Goal: Transaction & Acquisition: Purchase product/service

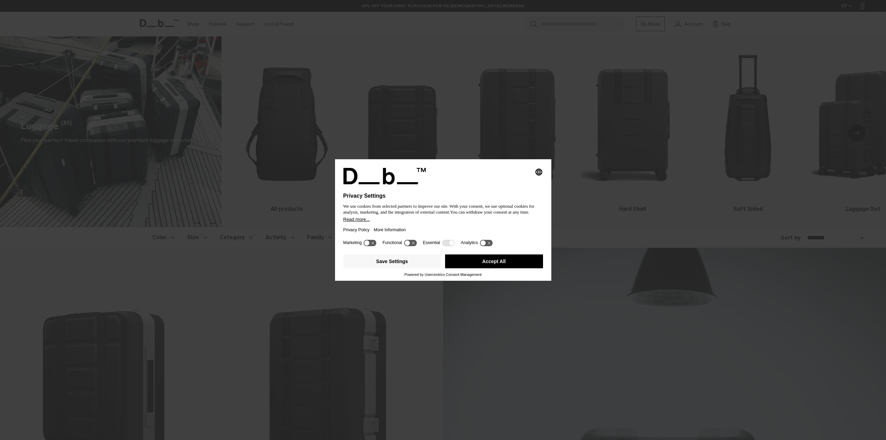
click at [489, 262] on button "Accept All" at bounding box center [494, 262] width 98 height 14
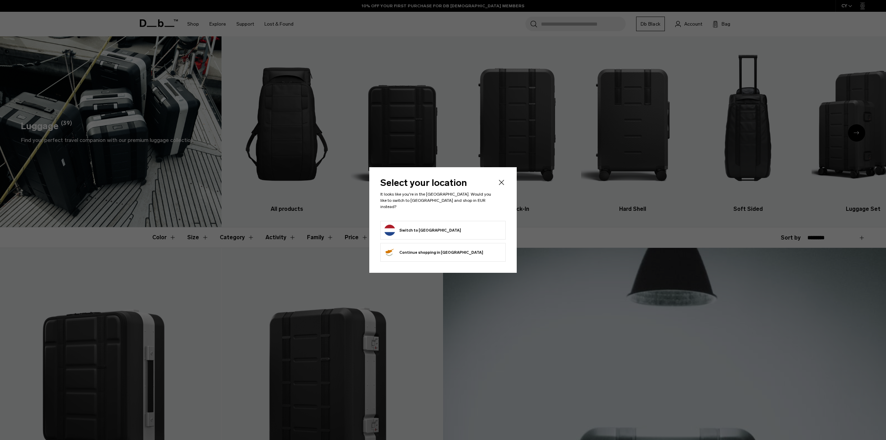
click at [405, 227] on button "Switch to Netherlands" at bounding box center [422, 230] width 77 height 11
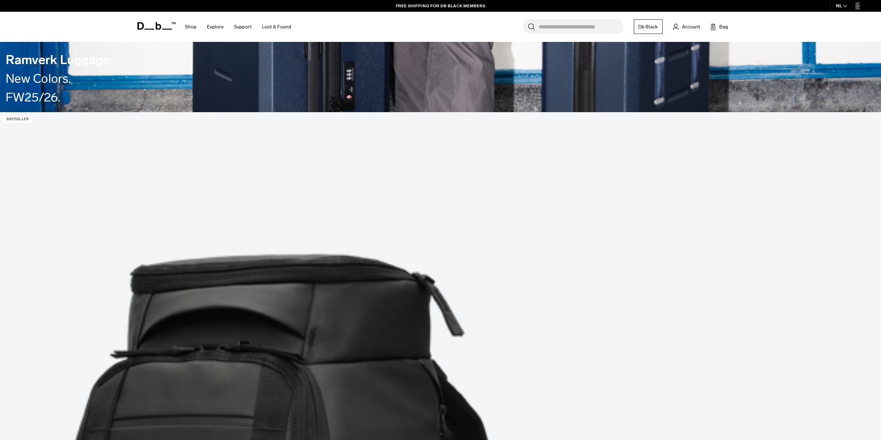
scroll to position [450, 0]
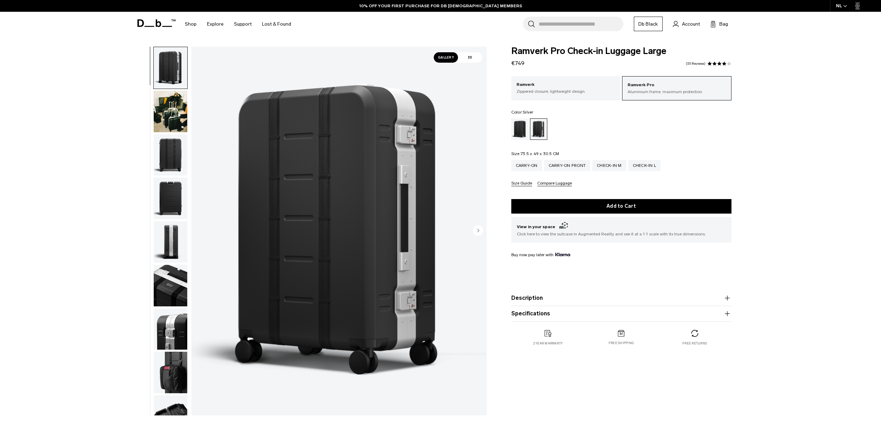
click at [172, 113] on img "button" at bounding box center [171, 112] width 34 height 42
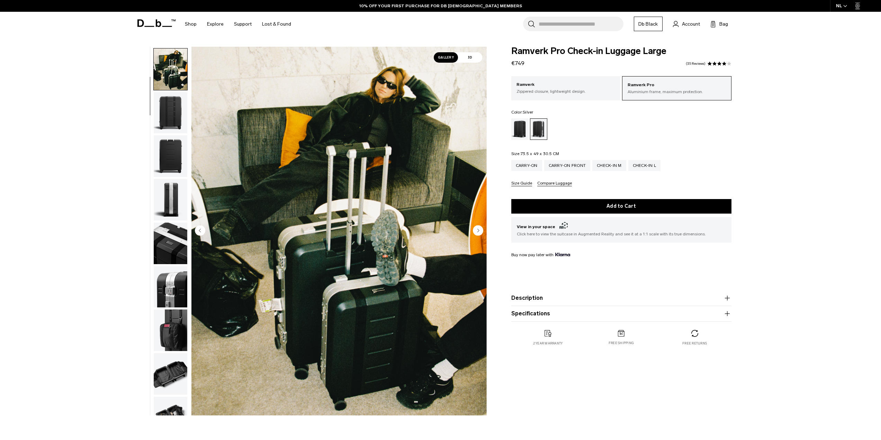
scroll to position [44, 0]
click at [170, 154] on img "button" at bounding box center [171, 155] width 34 height 42
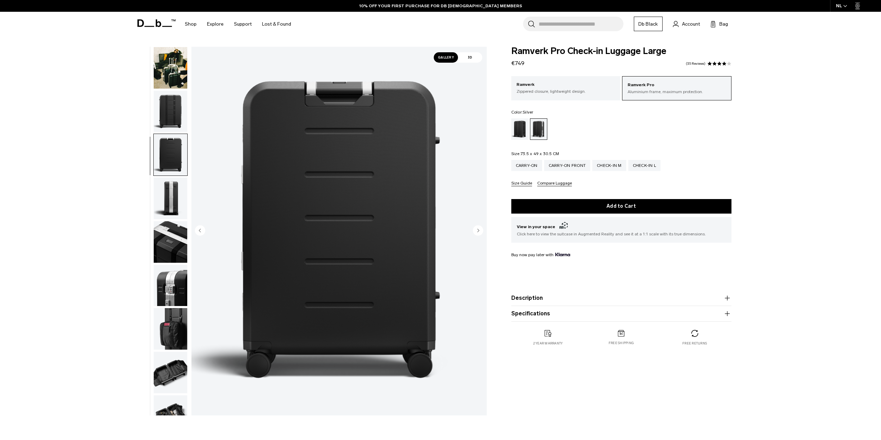
click at [173, 265] on img "button" at bounding box center [171, 286] width 34 height 42
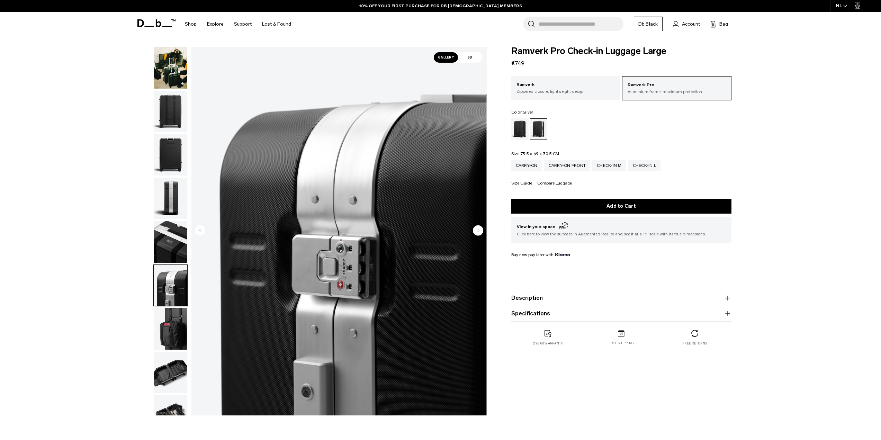
click at [164, 395] on img "button" at bounding box center [171, 416] width 34 height 42
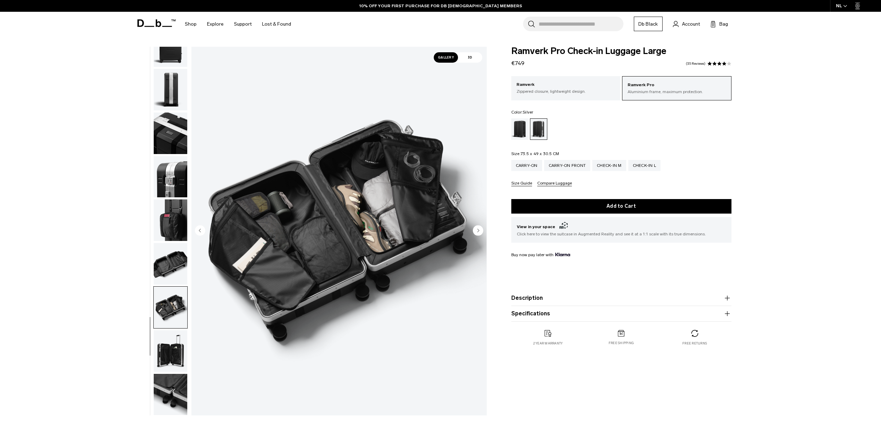
scroll to position [0, 0]
click at [164, 323] on img "button" at bounding box center [171, 308] width 34 height 42
click at [163, 378] on img "button" at bounding box center [171, 395] width 34 height 42
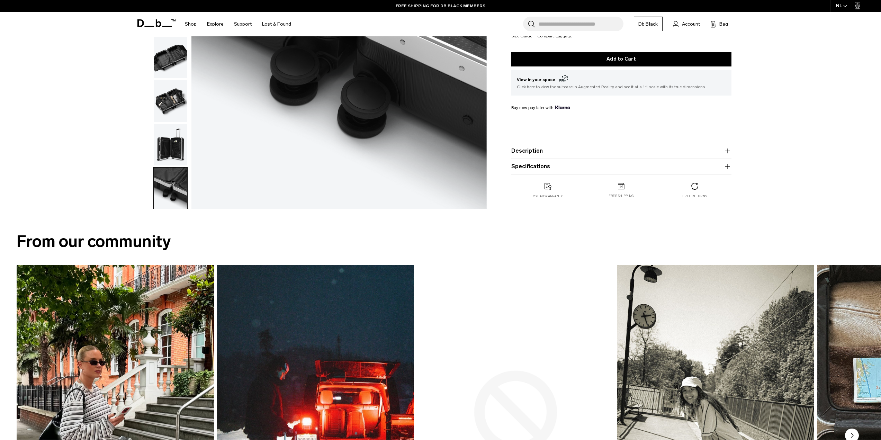
scroll to position [242, 0]
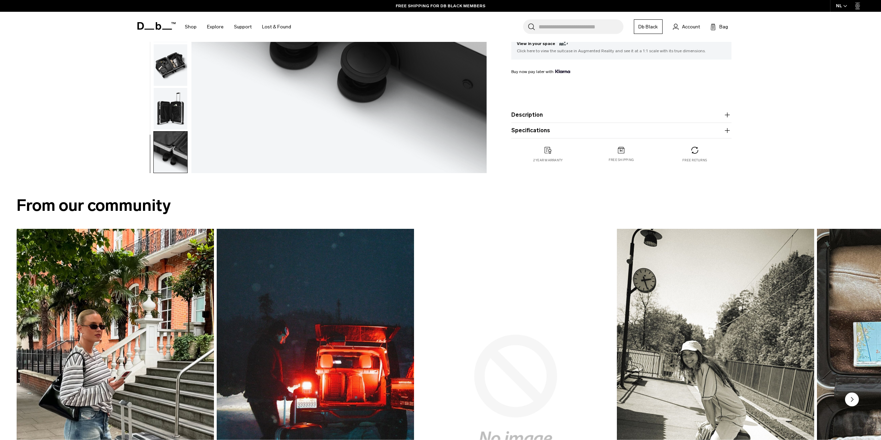
click at [560, 120] on product-accordion "Description The triple award-winning Ramverk Pro Check-in Large suitcase is a f…" at bounding box center [621, 115] width 220 height 16
click at [561, 113] on button "Description" at bounding box center [621, 115] width 220 height 8
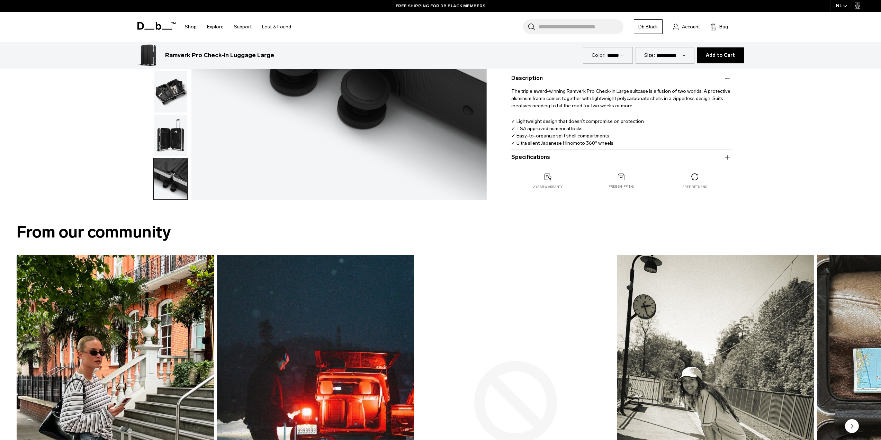
scroll to position [208, 0]
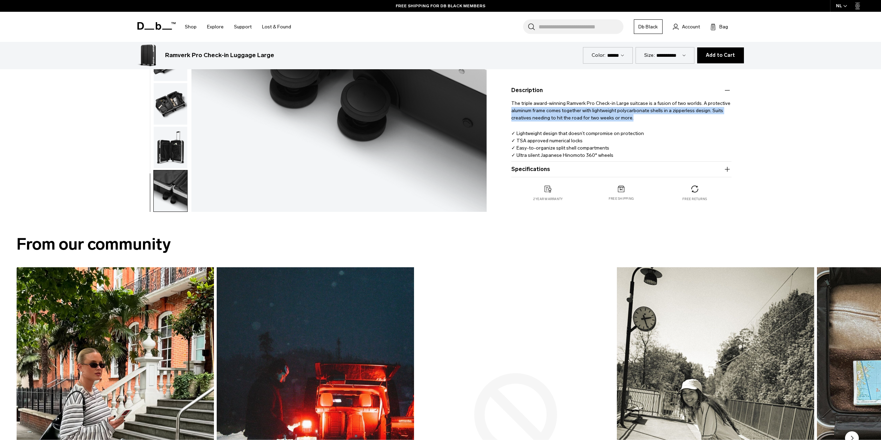
drag, startPoint x: 508, startPoint y: 110, endPoint x: 663, endPoint y: 119, distance: 156.1
click at [663, 119] on div "Ramverk Pro Check-in Luggage Large €749 4.1 star rating 35 Reviews Ramverk Pro …" at bounding box center [622, 27] width 262 height 376
click at [663, 119] on p "The triple award-winning Ramverk Pro Check-in Large suitcase is a fusion of two…" at bounding box center [621, 108] width 220 height 27
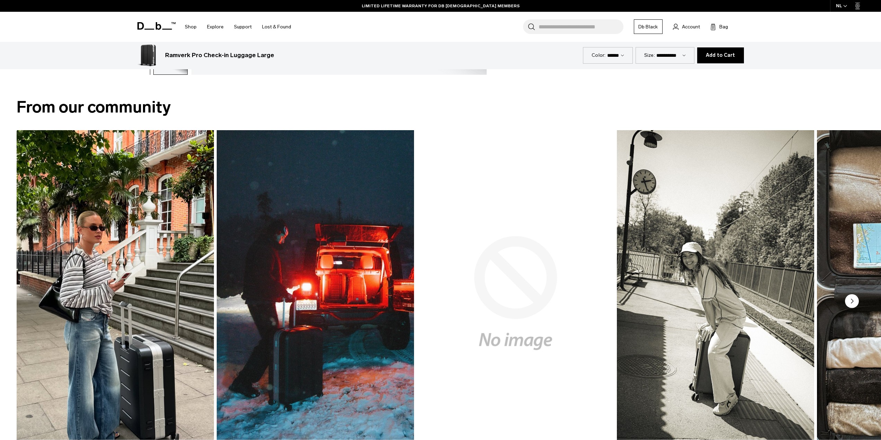
scroll to position [381, 0]
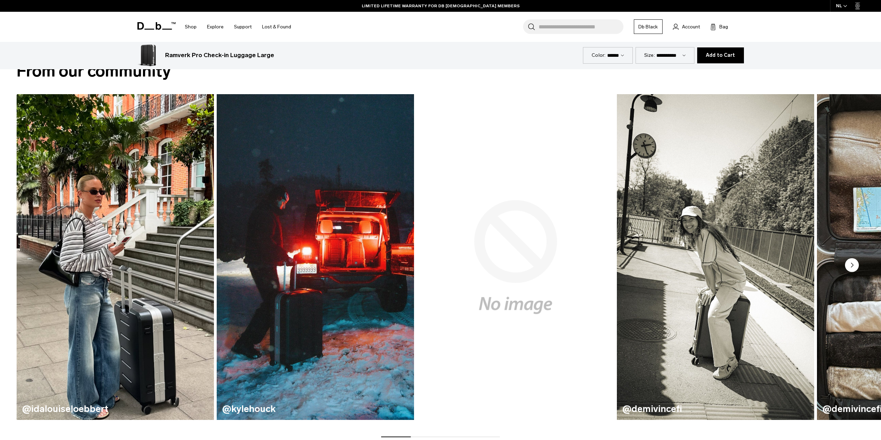
click at [846, 270] on icon "Next slide" at bounding box center [852, 265] width 14 height 14
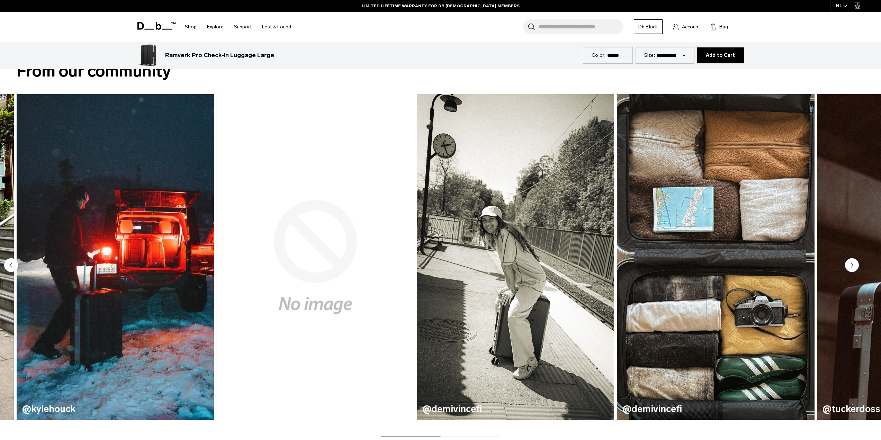
click at [846, 270] on icon "Next slide" at bounding box center [852, 265] width 14 height 14
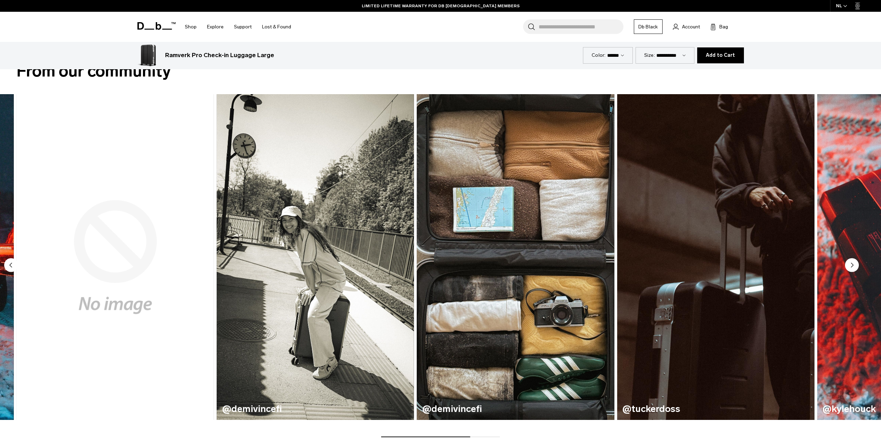
click at [846, 270] on icon "Next slide" at bounding box center [852, 265] width 14 height 14
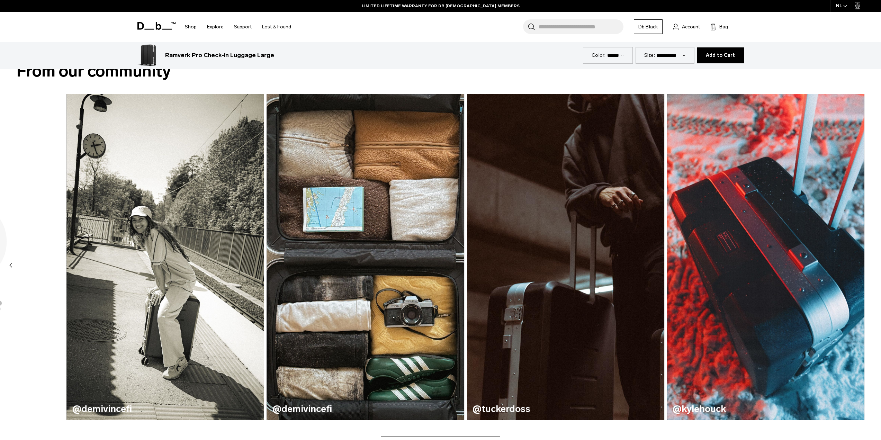
click at [846, 270] on img "7 / 7" at bounding box center [765, 257] width 197 height 326
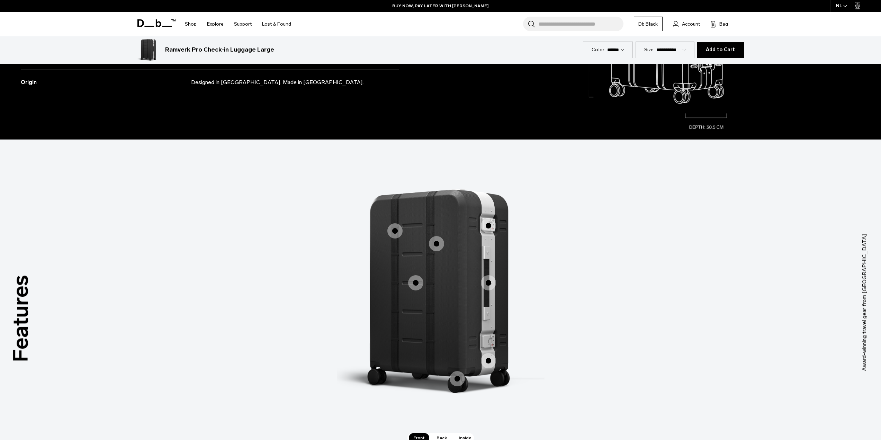
scroll to position [1004, 0]
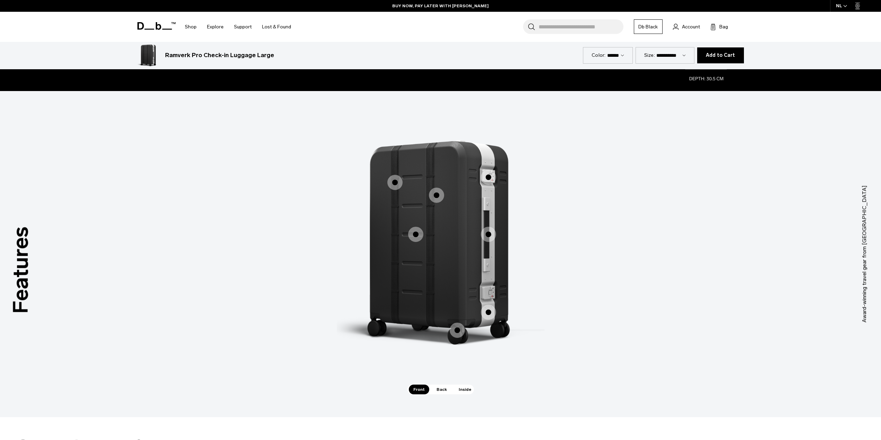
click at [420, 238] on span "1 / 3" at bounding box center [415, 234] width 15 height 15
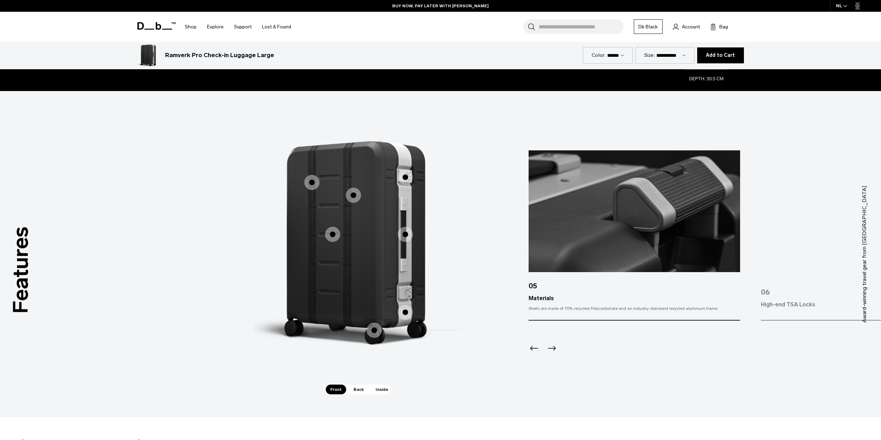
click at [354, 197] on span "1 / 3" at bounding box center [353, 195] width 15 height 15
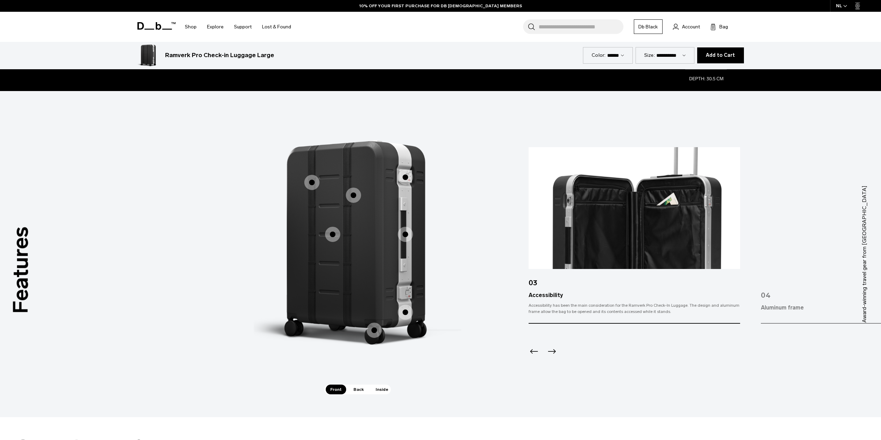
click at [314, 186] on span "1 / 3" at bounding box center [311, 182] width 15 height 15
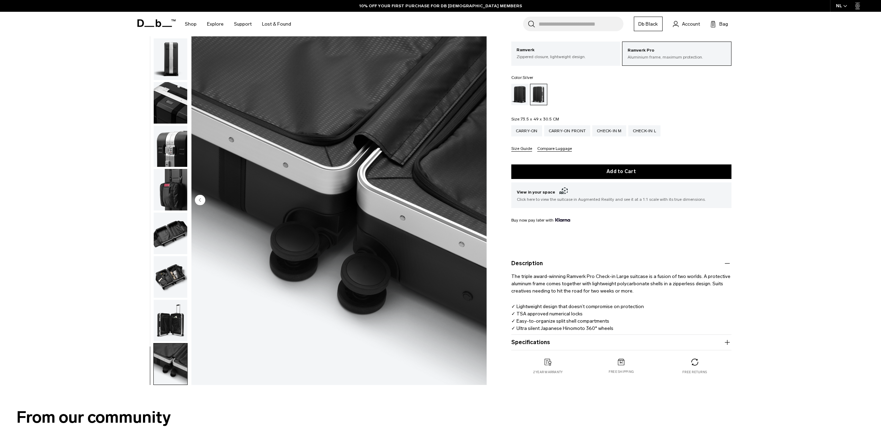
scroll to position [0, 0]
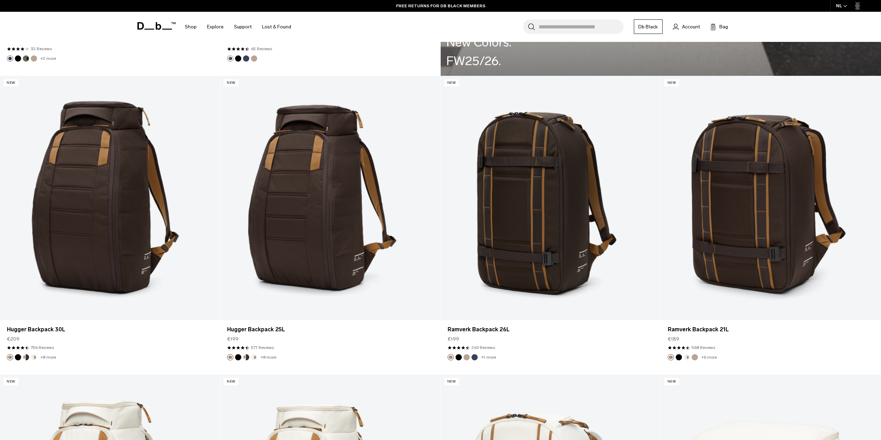
scroll to position [1697, 0]
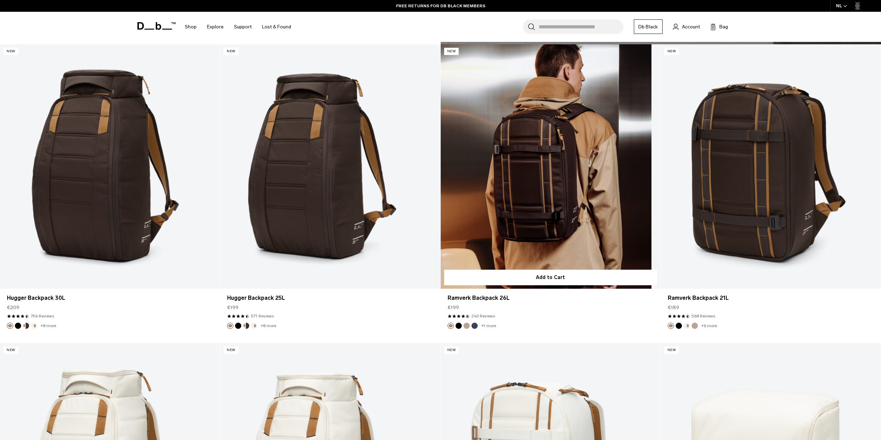
click at [474, 326] on button "Blue Hour" at bounding box center [475, 326] width 6 height 6
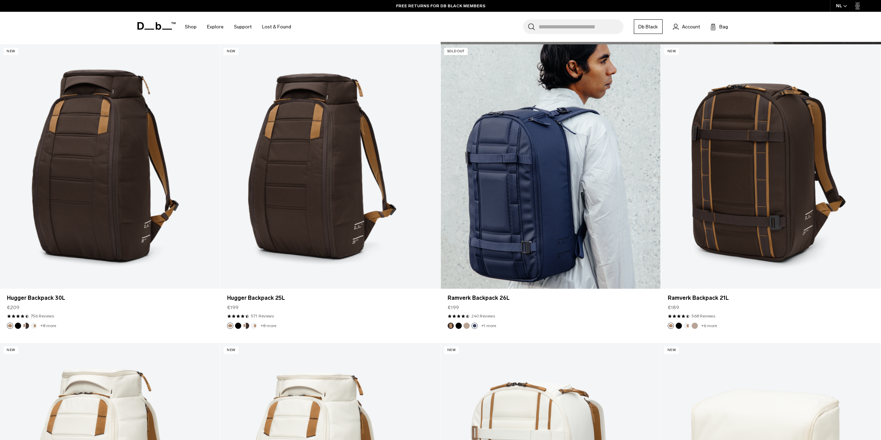
click at [468, 329] on article "Sold Out Sold Out Ramverk Backpack 26L €199 4.5 star rating 240 Reviews +1 more" at bounding box center [551, 193] width 220 height 299
click at [468, 328] on button "Fogbow Beige" at bounding box center [467, 326] width 6 height 6
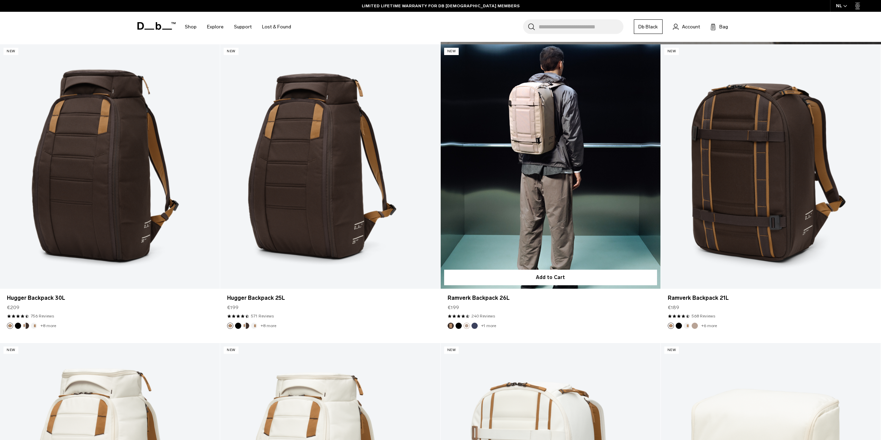
click at [451, 325] on button "Espresso" at bounding box center [451, 326] width 6 height 6
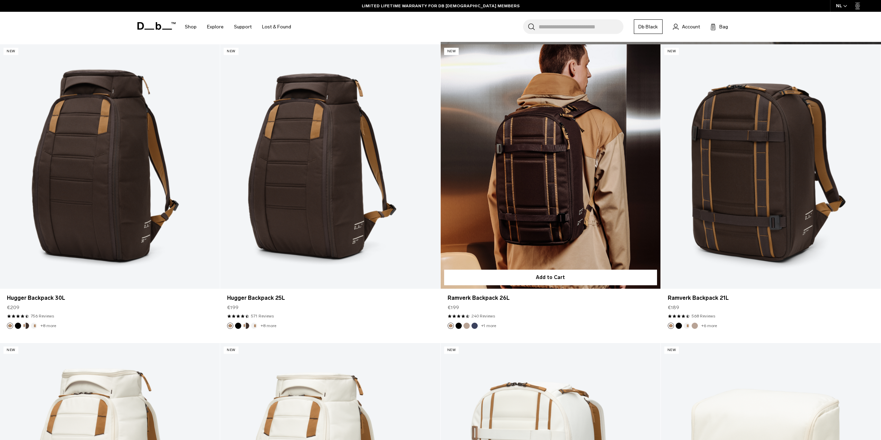
click at [460, 329] on article "New Add to Cart Ramverk Backpack 26L €199 4.5 star rating 240 Reviews +1 more" at bounding box center [551, 193] width 220 height 299
click at [460, 327] on button "Black Out" at bounding box center [459, 326] width 6 height 6
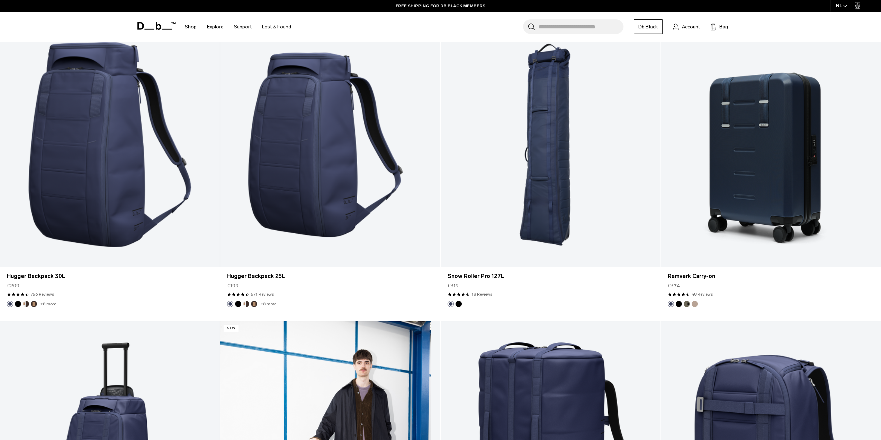
scroll to position [2320, 0]
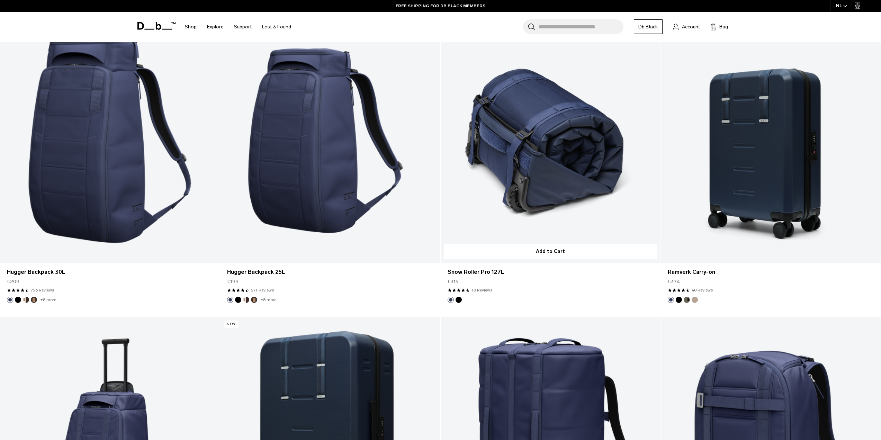
click at [459, 303] on img "Black Out" at bounding box center [459, 300] width 8 height 8
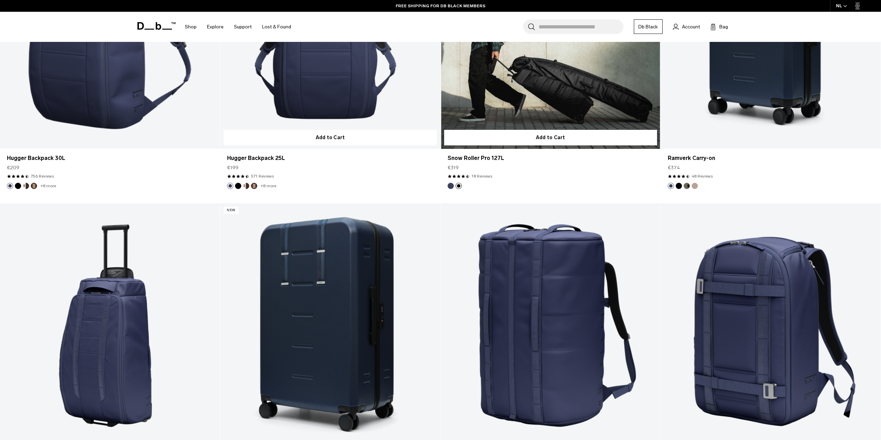
scroll to position [2562, 0]
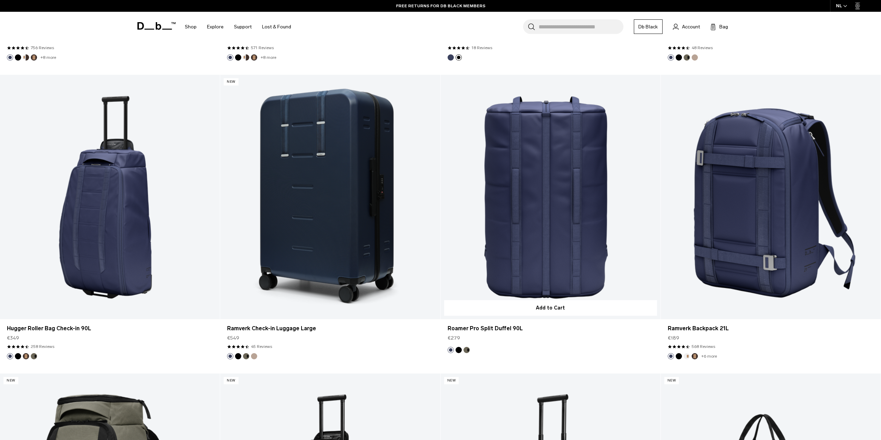
click at [506, 235] on link "Roamer Pro Split Duffel 90L" at bounding box center [551, 197] width 220 height 244
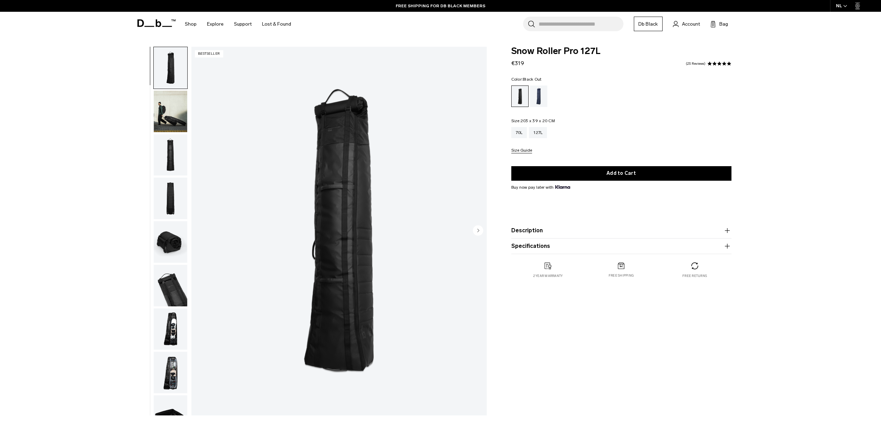
click at [145, 152] on div "01 / 10 Bestseller" at bounding box center [309, 233] width 361 height 372
click at [177, 117] on img "button" at bounding box center [171, 112] width 34 height 42
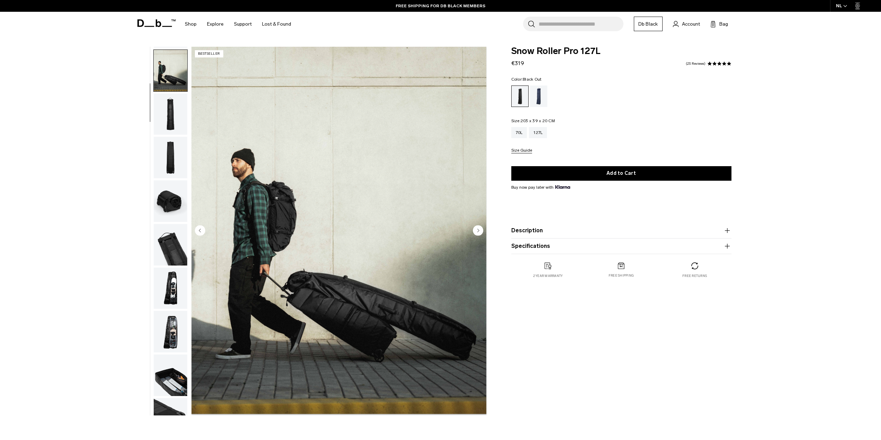
scroll to position [44, 0]
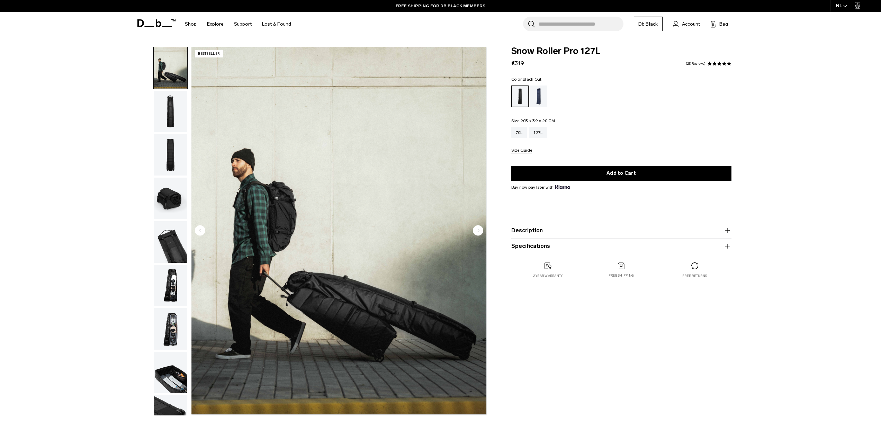
click at [635, 148] on div "70L 127L Size Guide" at bounding box center [621, 140] width 220 height 26
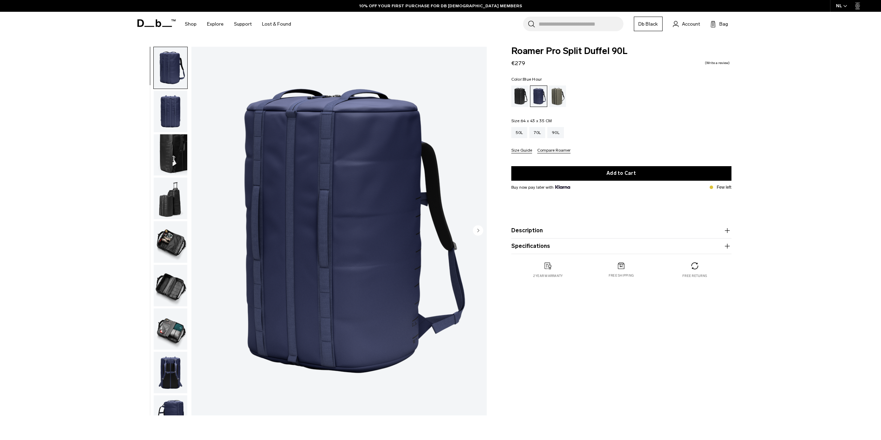
click at [551, 234] on button "Description" at bounding box center [621, 230] width 220 height 8
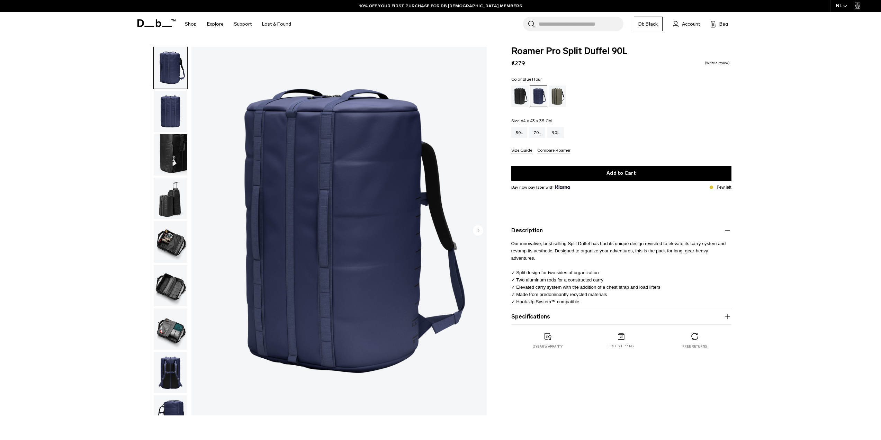
click at [170, 236] on img "button" at bounding box center [171, 242] width 34 height 42
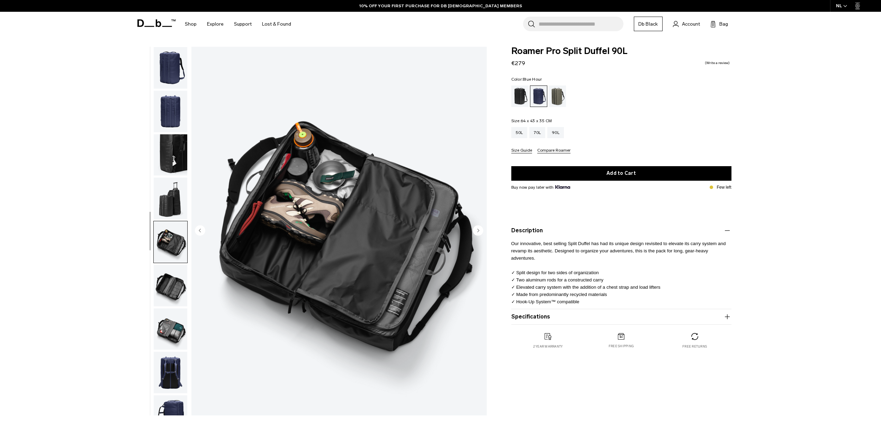
scroll to position [22, 0]
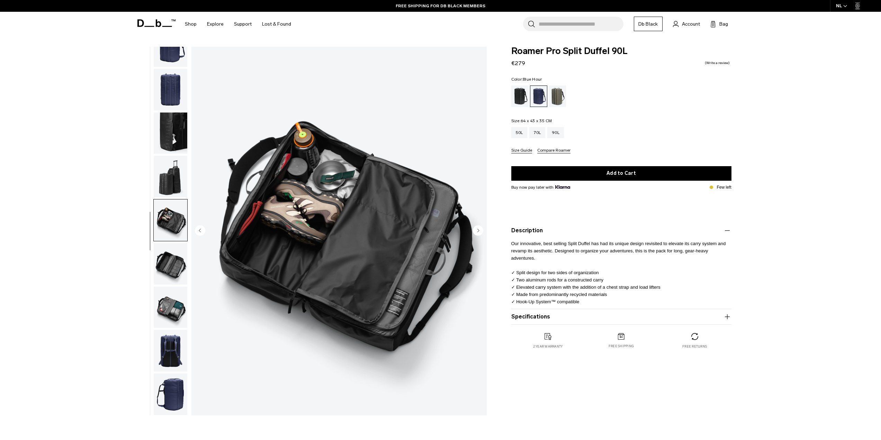
click at [168, 285] on ul at bounding box center [170, 231] width 34 height 369
click at [170, 297] on img "button" at bounding box center [171, 308] width 34 height 42
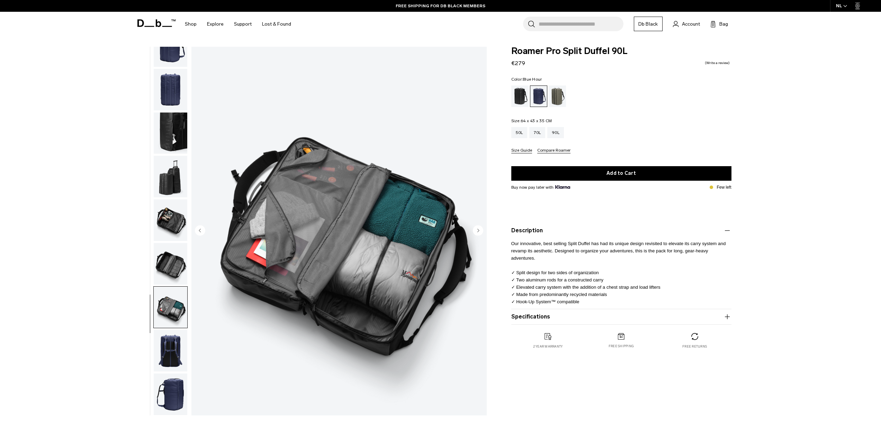
click at [167, 349] on img "button" at bounding box center [171, 351] width 34 height 42
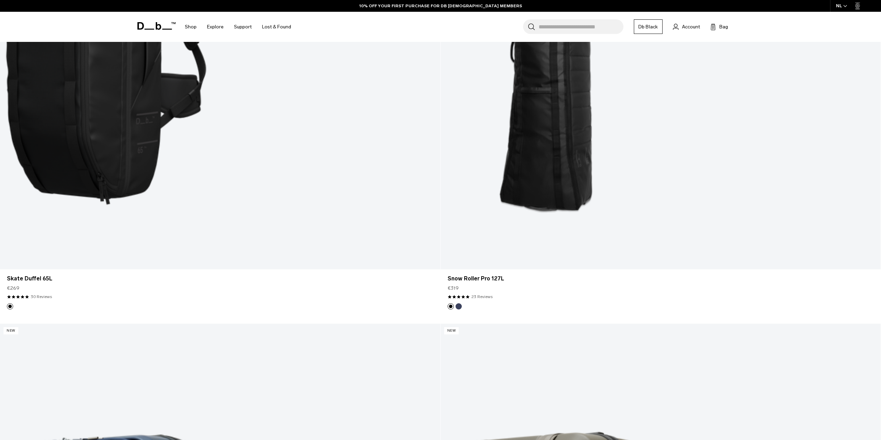
scroll to position [3194, 0]
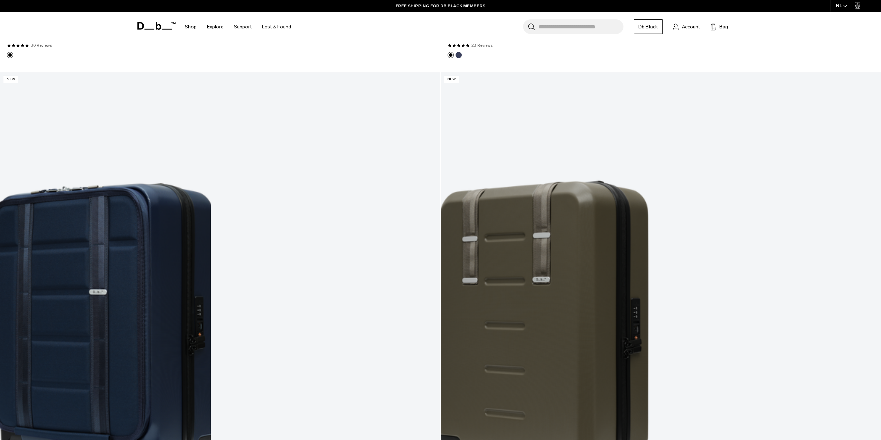
scroll to position [3228, 0]
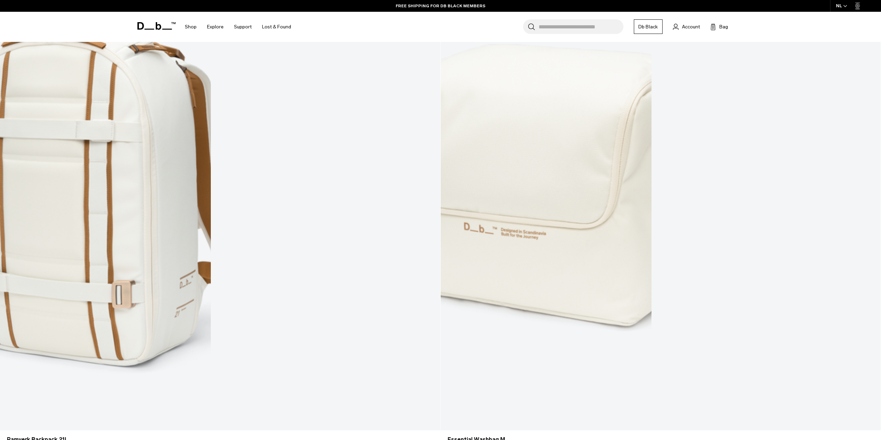
scroll to position [6448, 0]
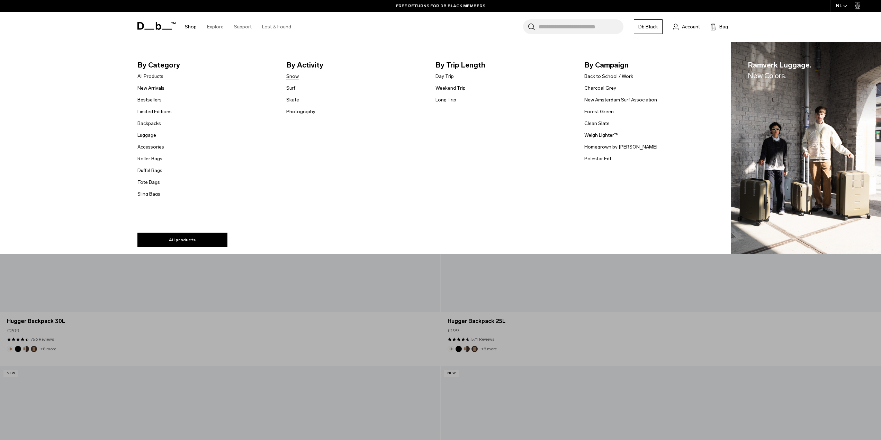
click at [289, 76] on link "Snow" at bounding box center [292, 76] width 12 height 7
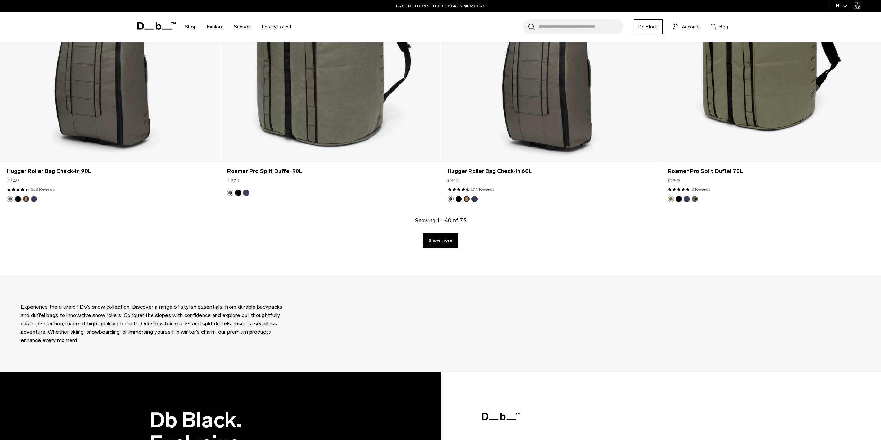
scroll to position [3116, 0]
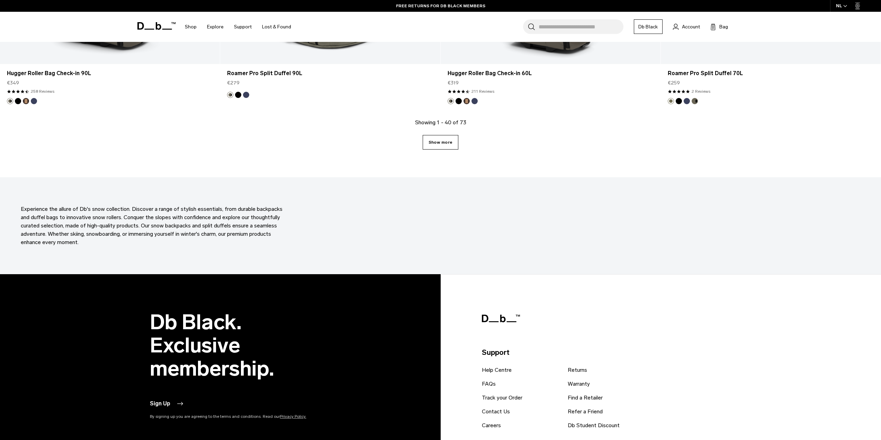
click at [429, 142] on link "Show more" at bounding box center [441, 142] width 36 height 15
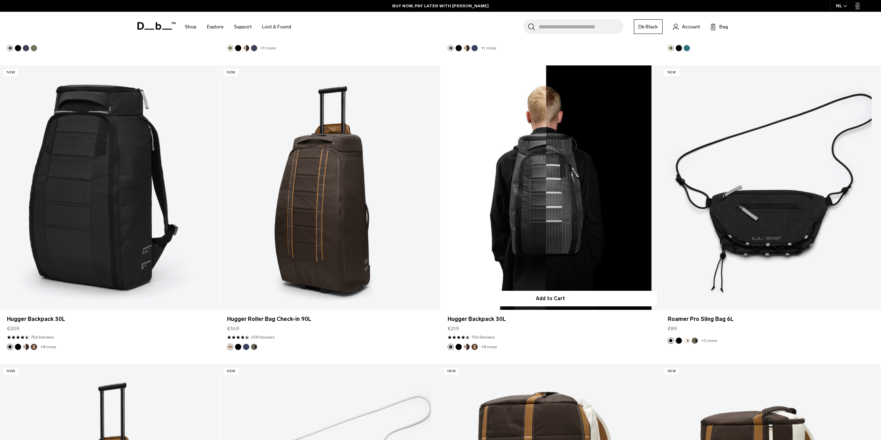
scroll to position [3502, 0]
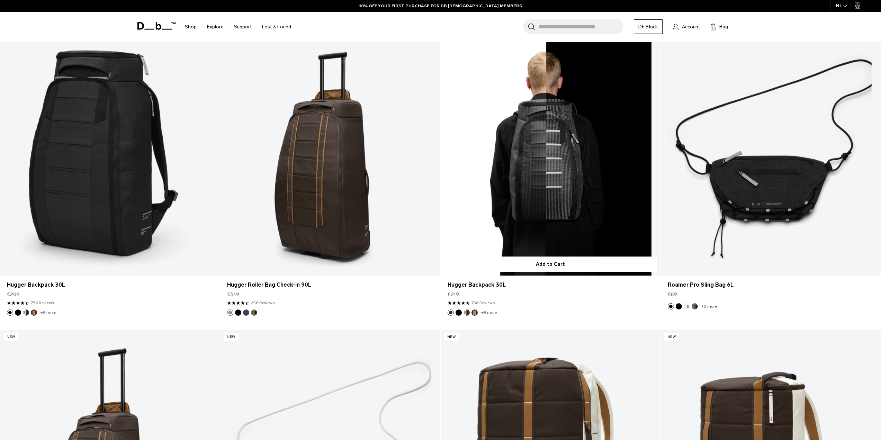
click at [463, 314] on img "Cappuccino" at bounding box center [467, 313] width 8 height 8
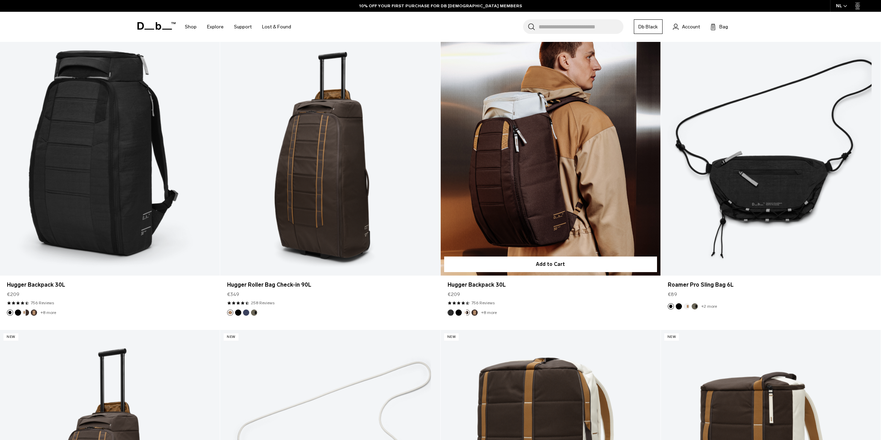
click at [476, 314] on button "Espresso" at bounding box center [475, 313] width 6 height 6
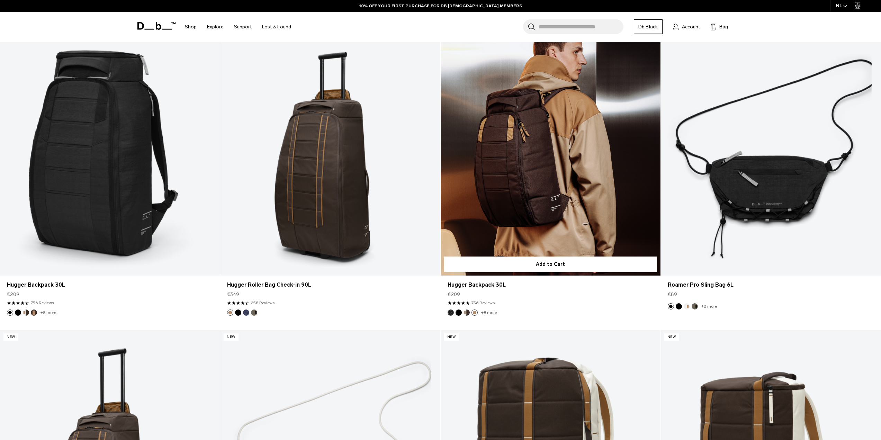
click at [457, 313] on button "Black Out" at bounding box center [459, 313] width 6 height 6
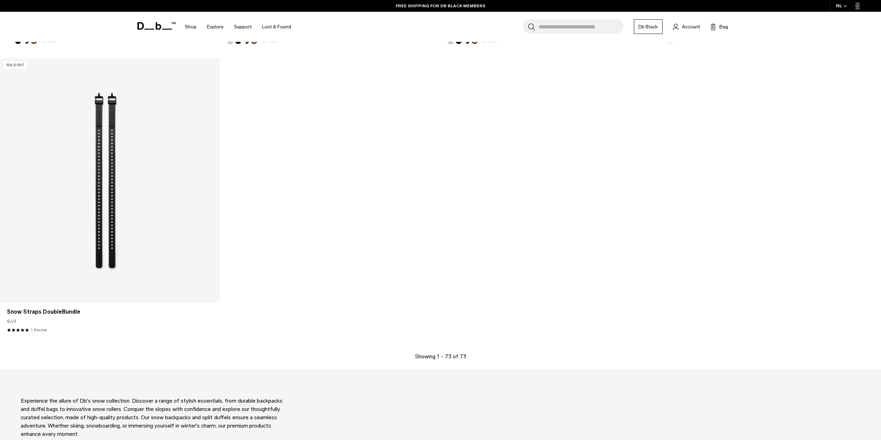
scroll to position [5580, 0]
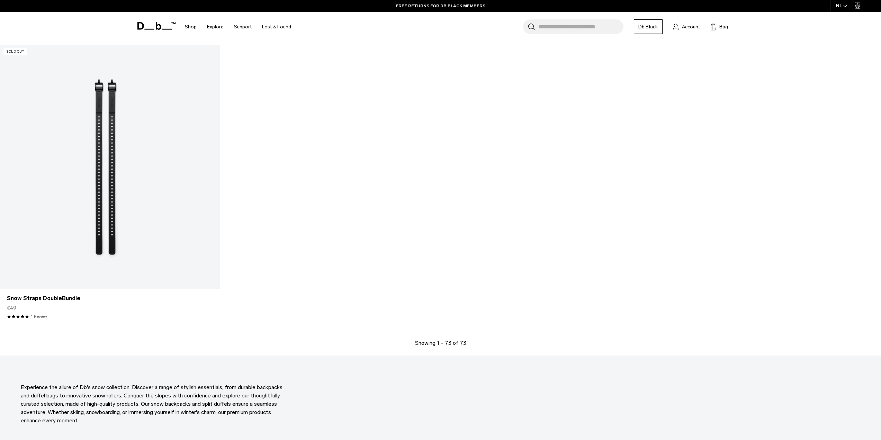
click at [585, 31] on input "Search for Bags, Luggage..." at bounding box center [581, 26] width 85 height 15
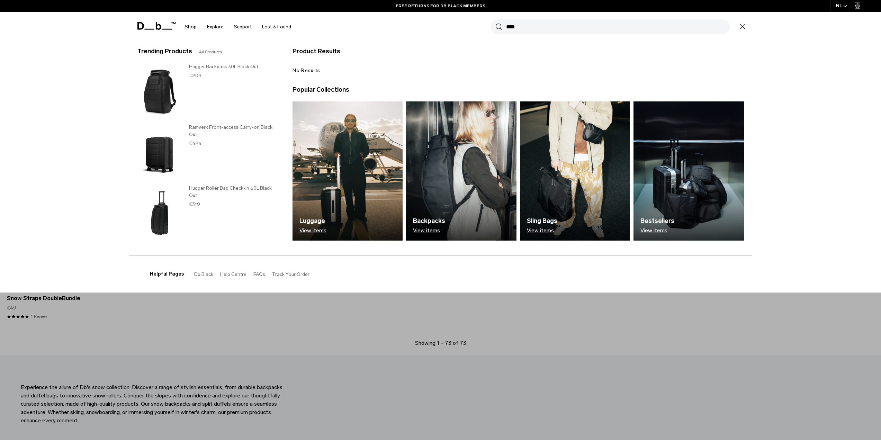
type input "****"
click at [354, 136] on img at bounding box center [348, 170] width 110 height 139
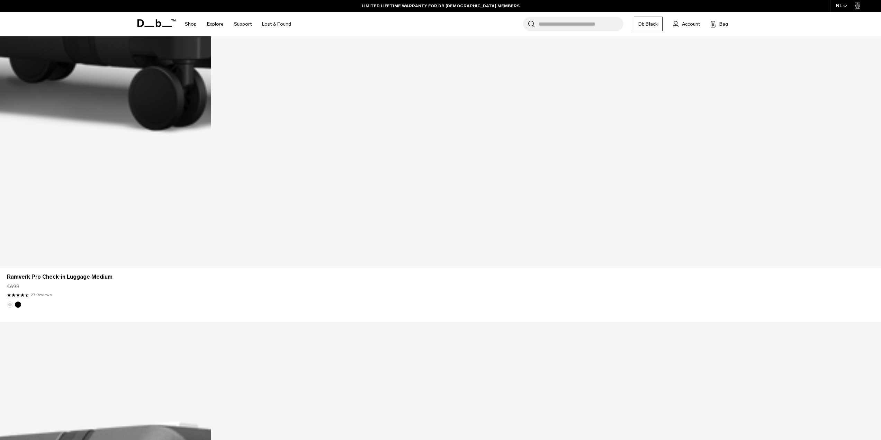
scroll to position [3148, 0]
